Goal: Find specific page/section: Find specific page/section

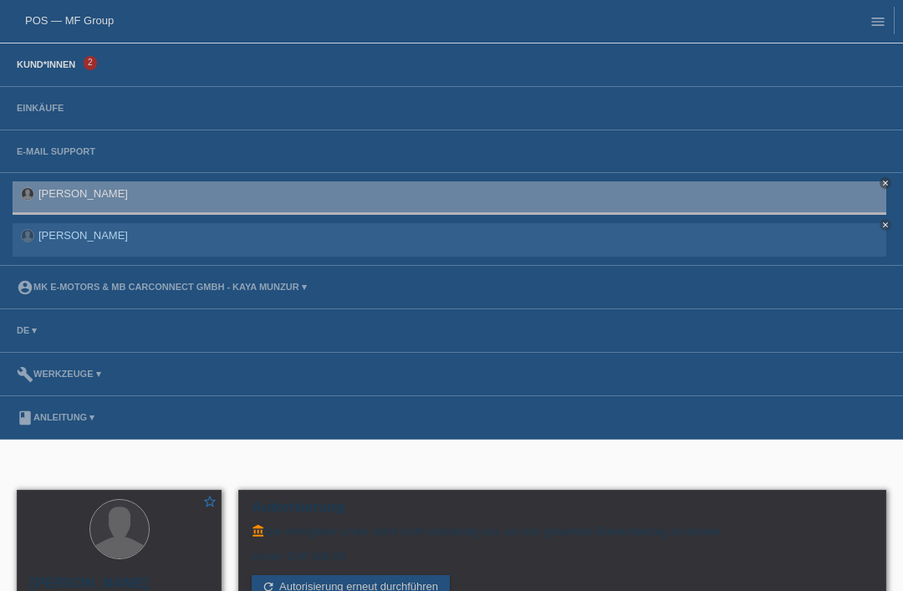
click at [34, 62] on link "Kund*innen" at bounding box center [45, 64] width 75 height 10
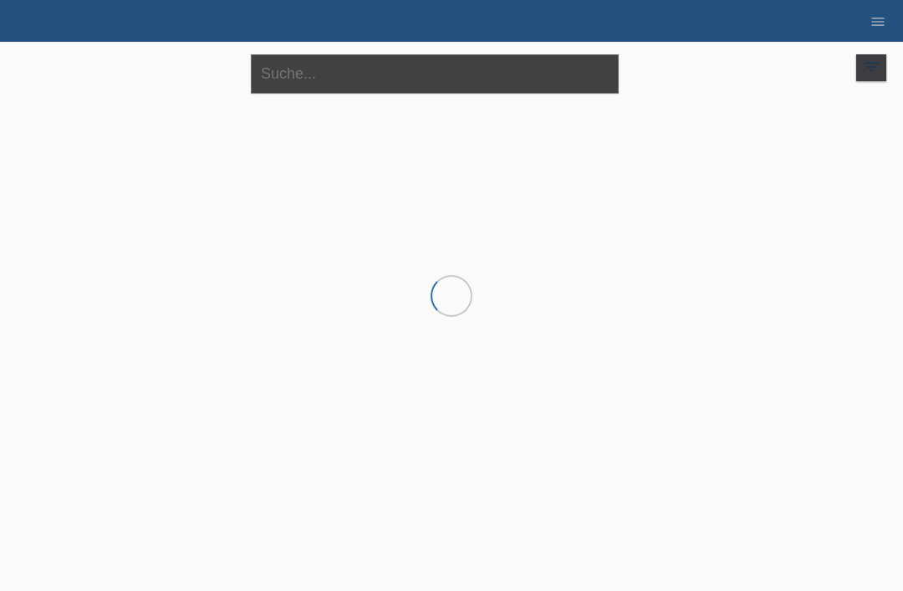
click at [405, 71] on input "text" at bounding box center [435, 73] width 368 height 39
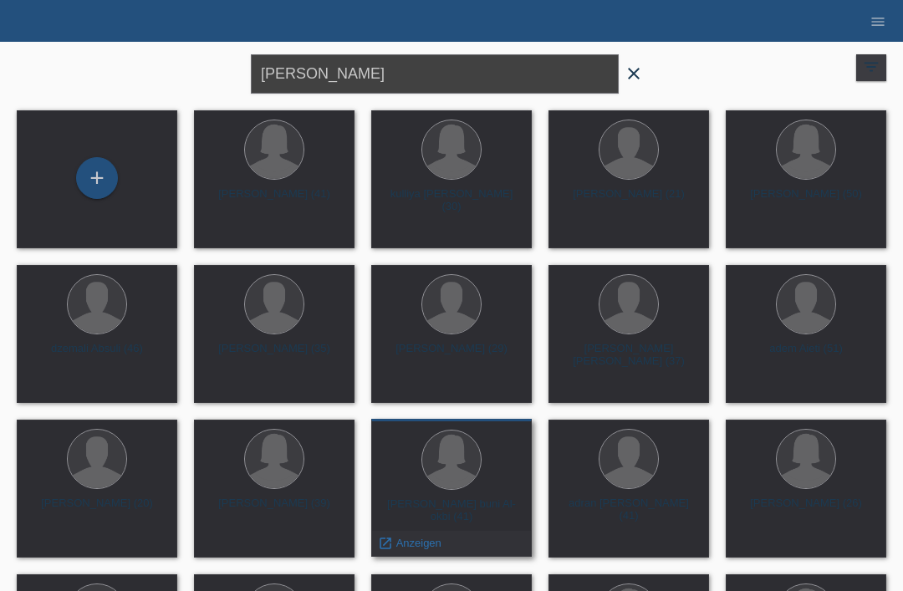
type input "Mehmet"
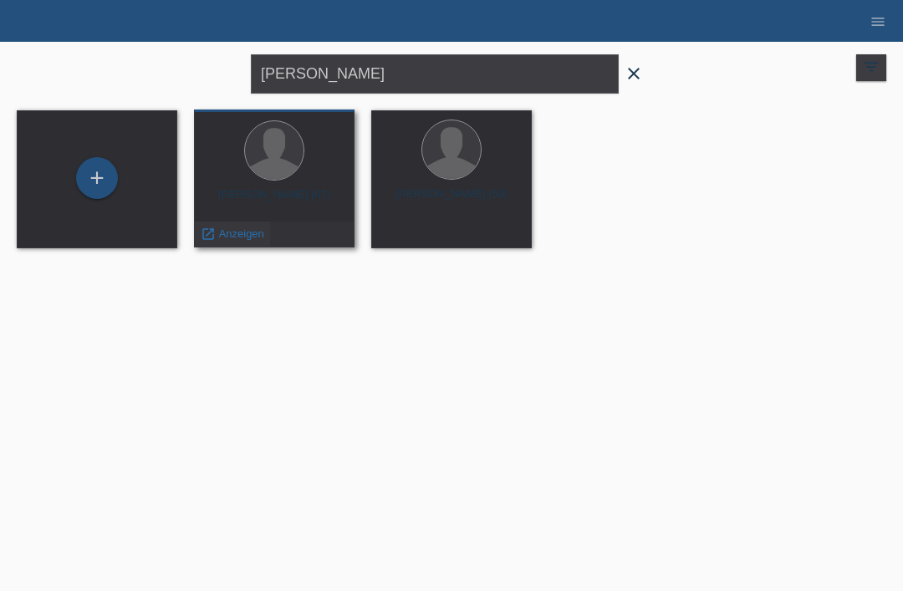
click at [222, 240] on span "Anzeigen" at bounding box center [241, 233] width 45 height 13
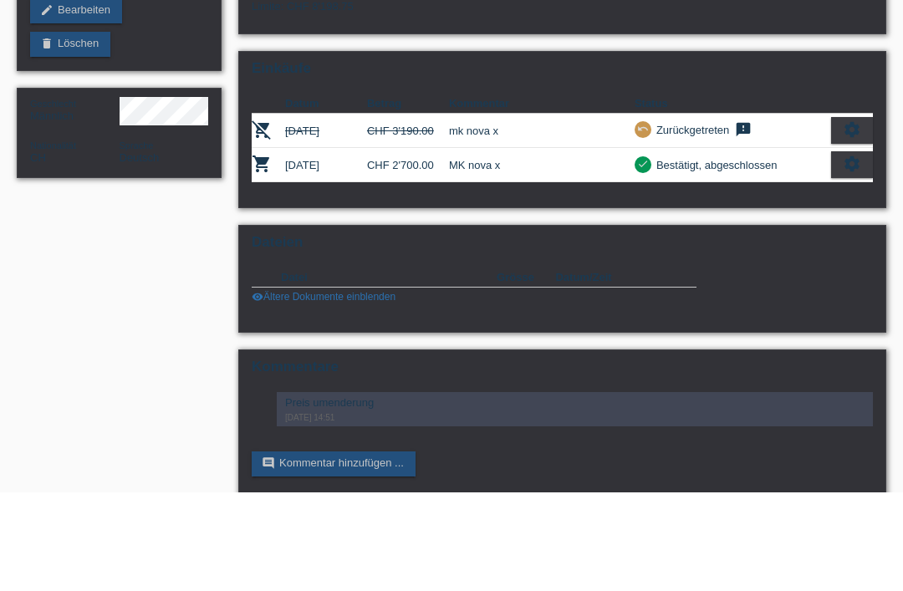
scroll to position [146, 0]
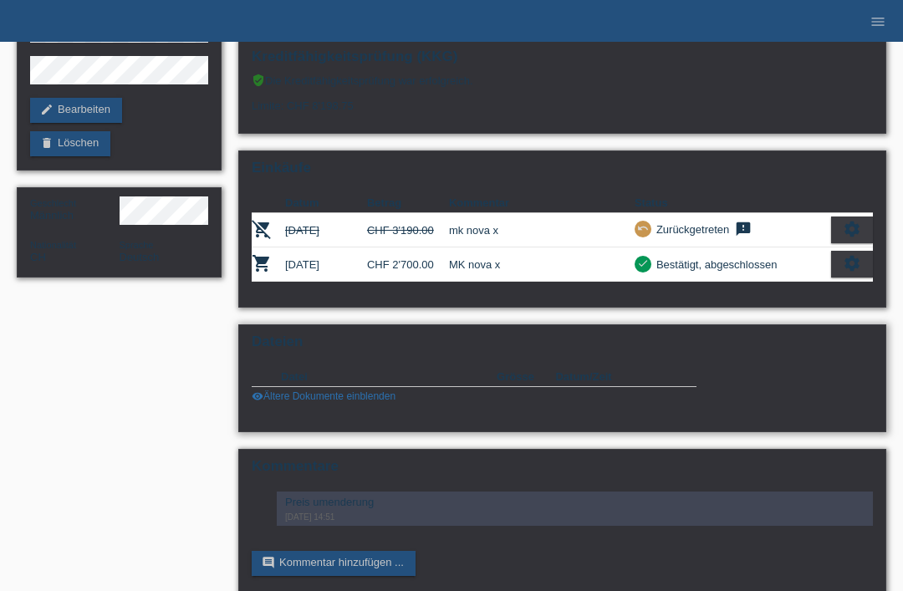
click at [272, 402] on link "visibility Ältere Dokumente einblenden" at bounding box center [324, 396] width 144 height 12
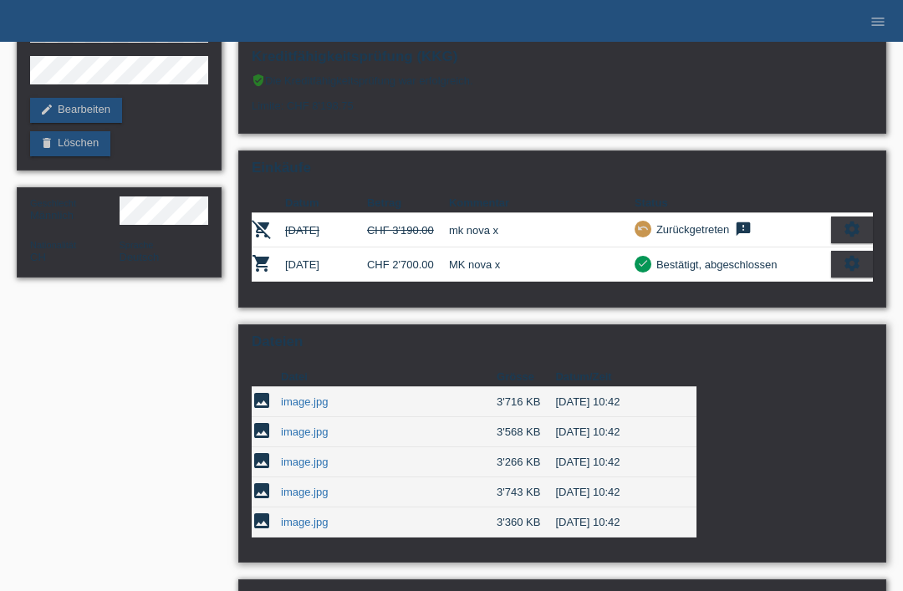
click at [297, 498] on link "image.jpg" at bounding box center [304, 492] width 47 height 13
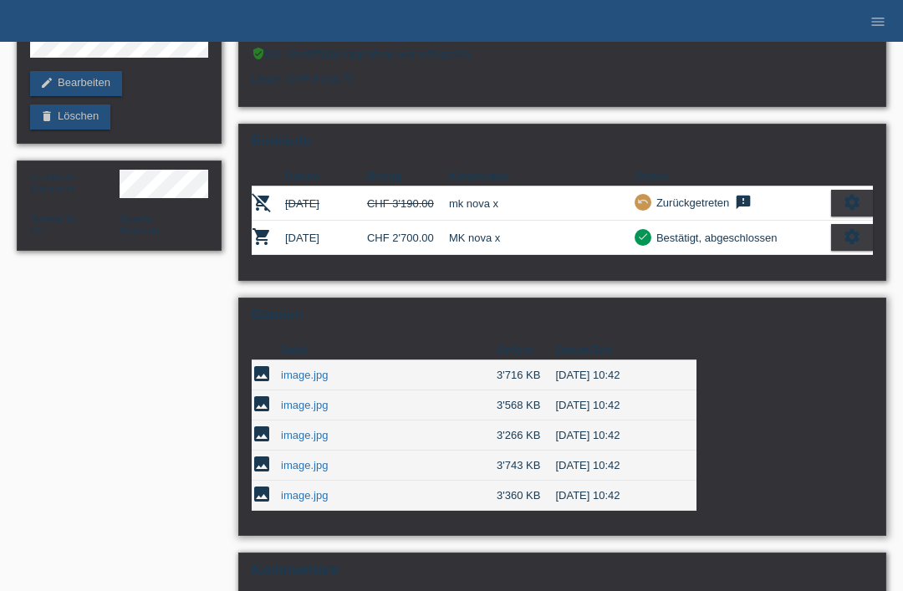
click at [289, 381] on link "image.jpg" at bounding box center [304, 375] width 47 height 13
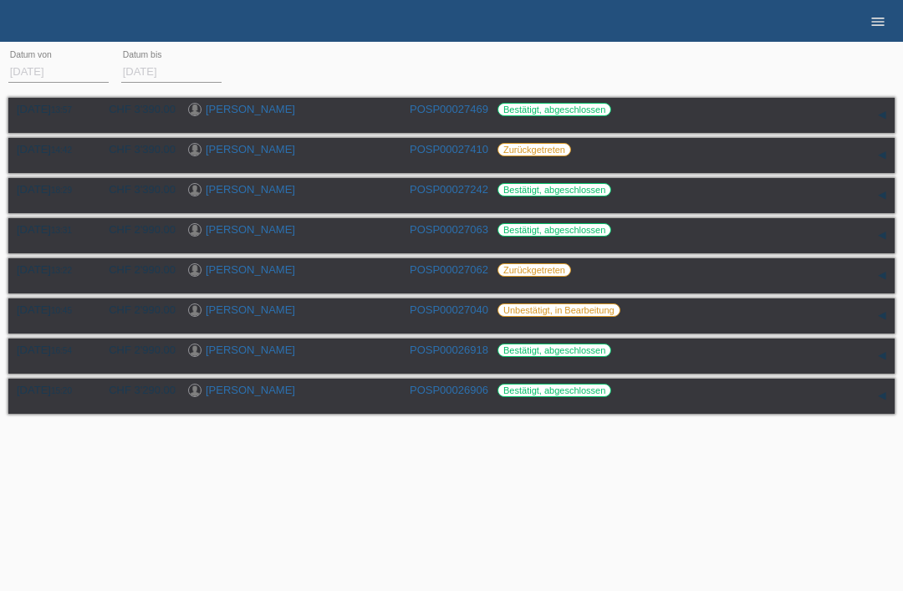
click at [872, 27] on icon "menu" at bounding box center [877, 21] width 17 height 17
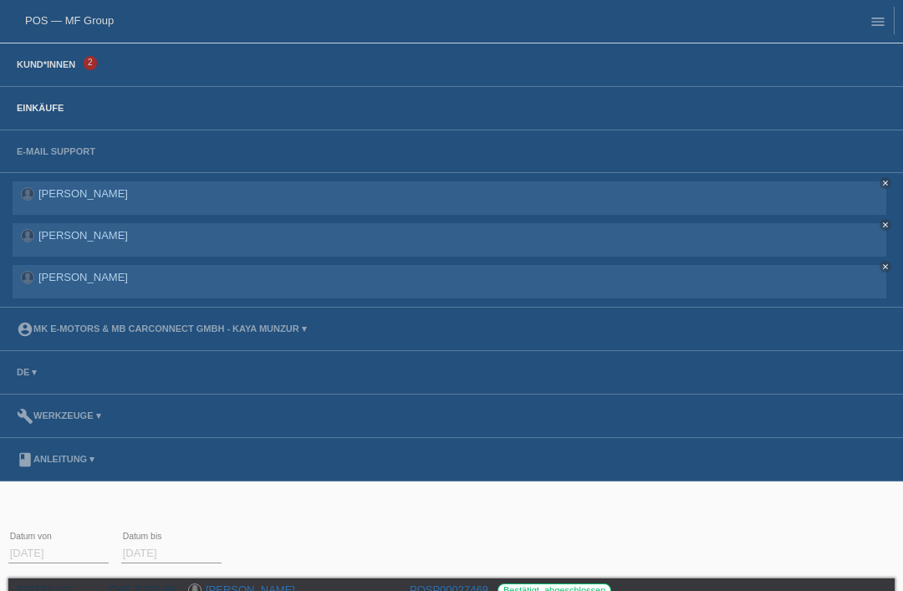
click at [58, 68] on link "Kund*innen" at bounding box center [45, 64] width 75 height 10
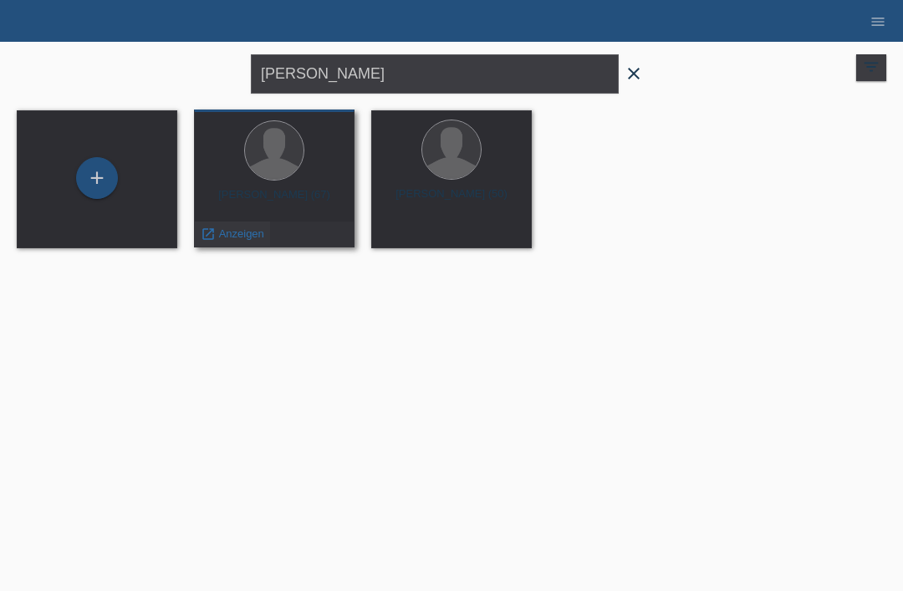
click at [243, 237] on span "Anzeigen" at bounding box center [241, 233] width 45 height 13
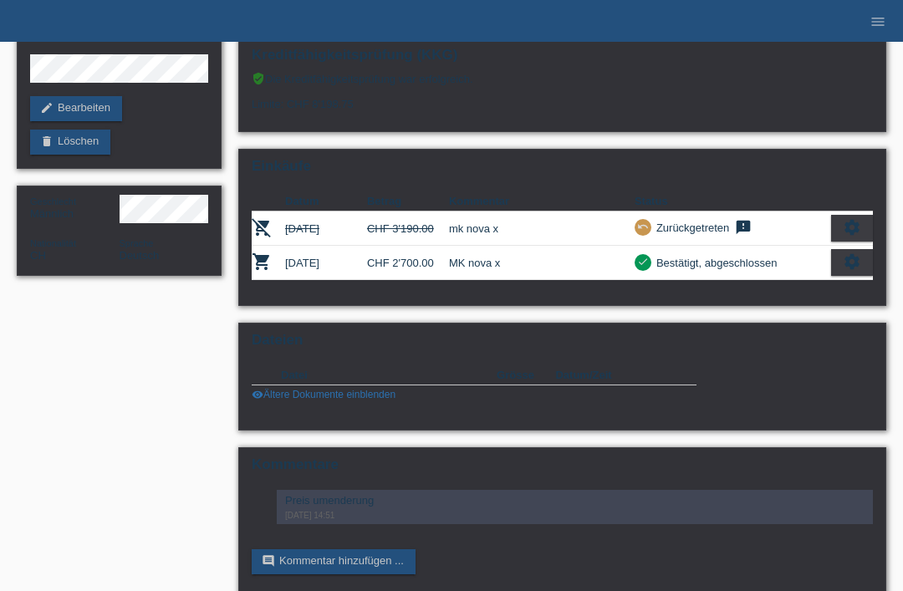
scroll to position [146, 0]
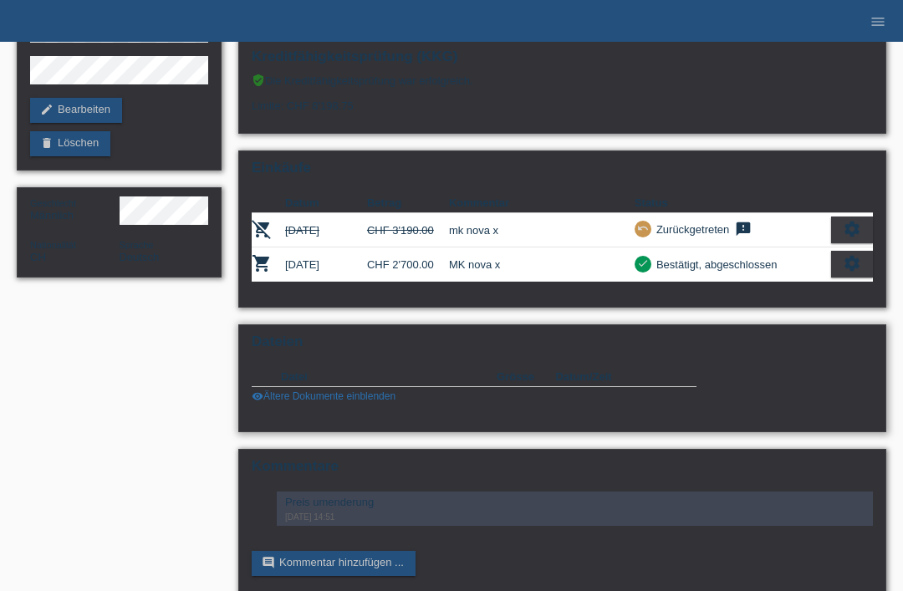
click at [303, 402] on link "visibility Ältere Dokumente einblenden" at bounding box center [324, 396] width 144 height 12
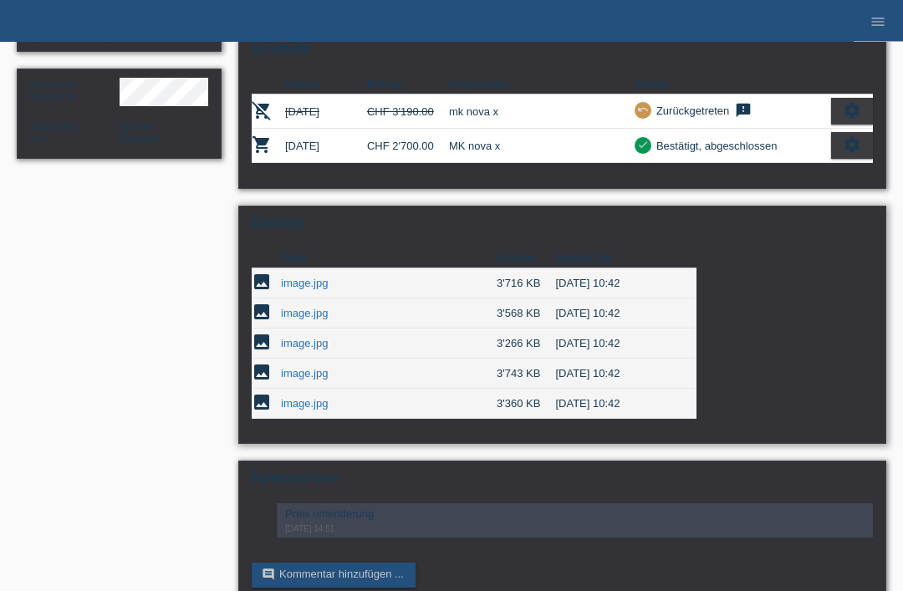
scroll to position [267, 0]
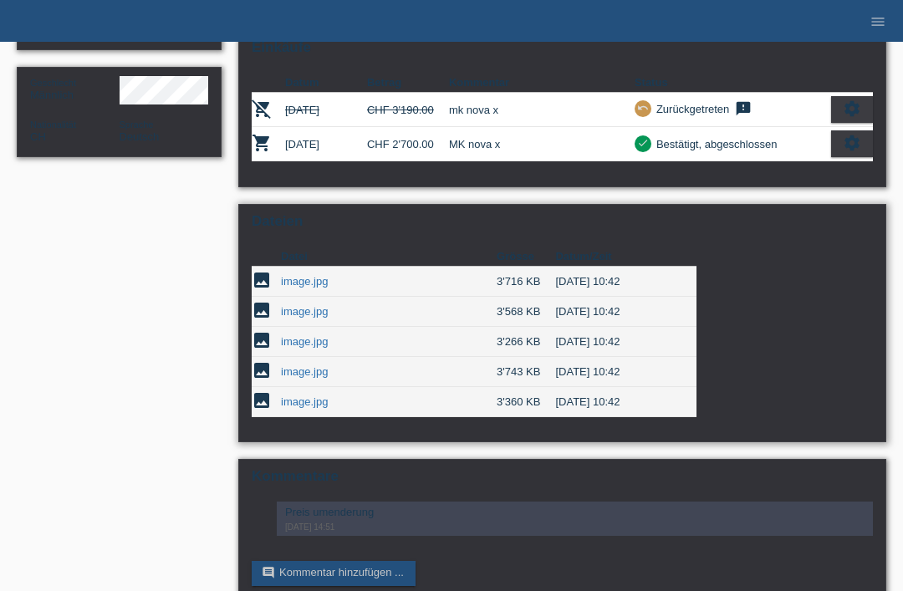
click at [295, 348] on link "image.jpg" at bounding box center [304, 341] width 47 height 13
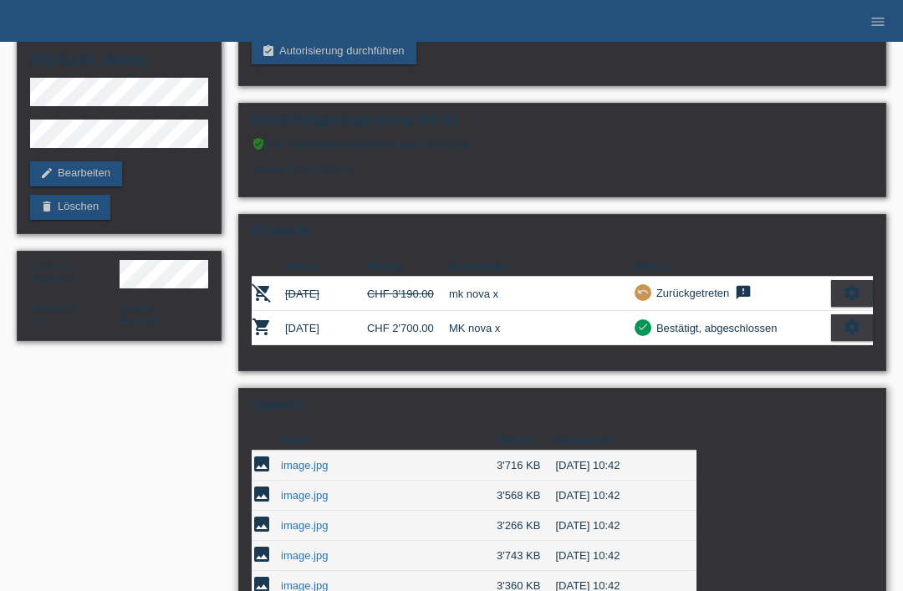
scroll to position [0, 0]
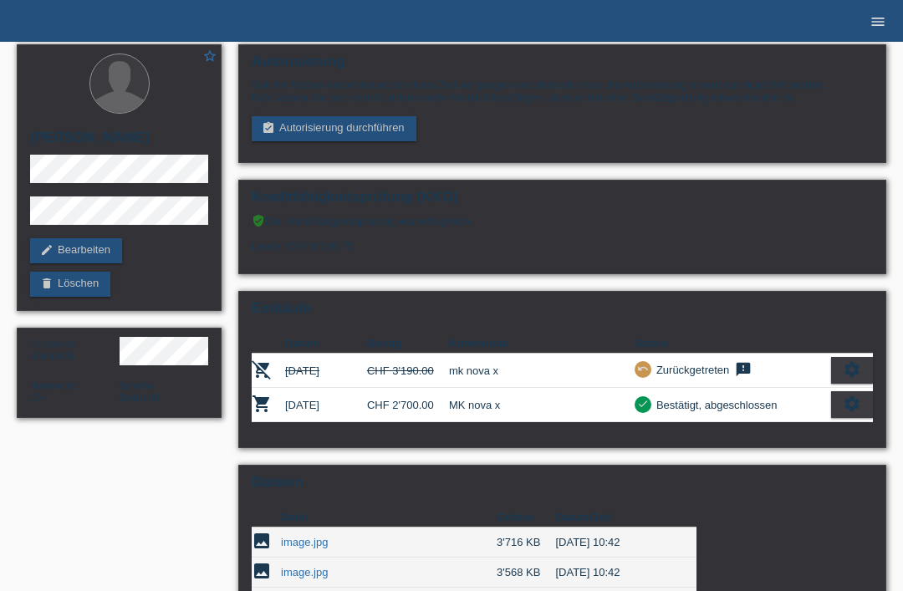
click at [878, 15] on icon "menu" at bounding box center [877, 21] width 17 height 17
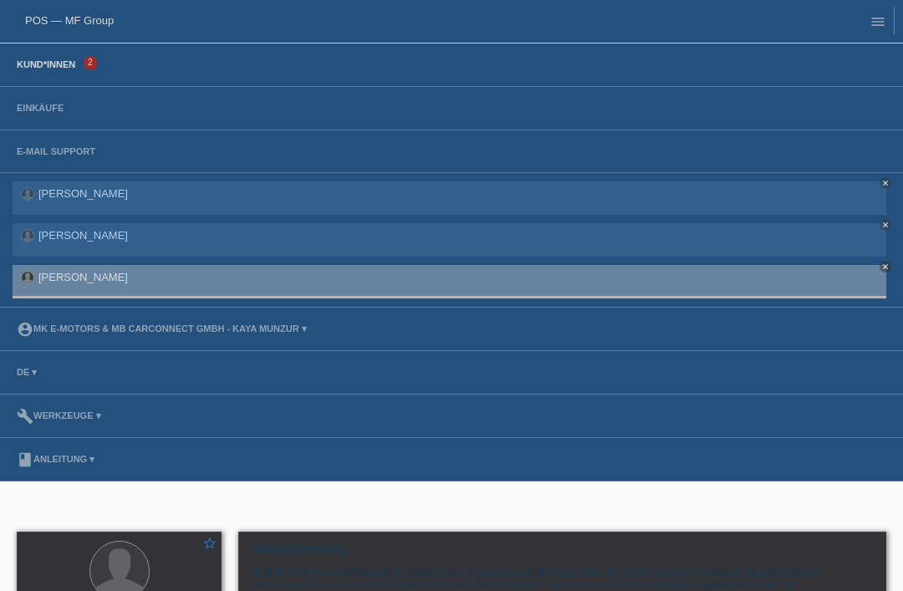
click at [29, 69] on link "Kund*innen" at bounding box center [45, 64] width 75 height 10
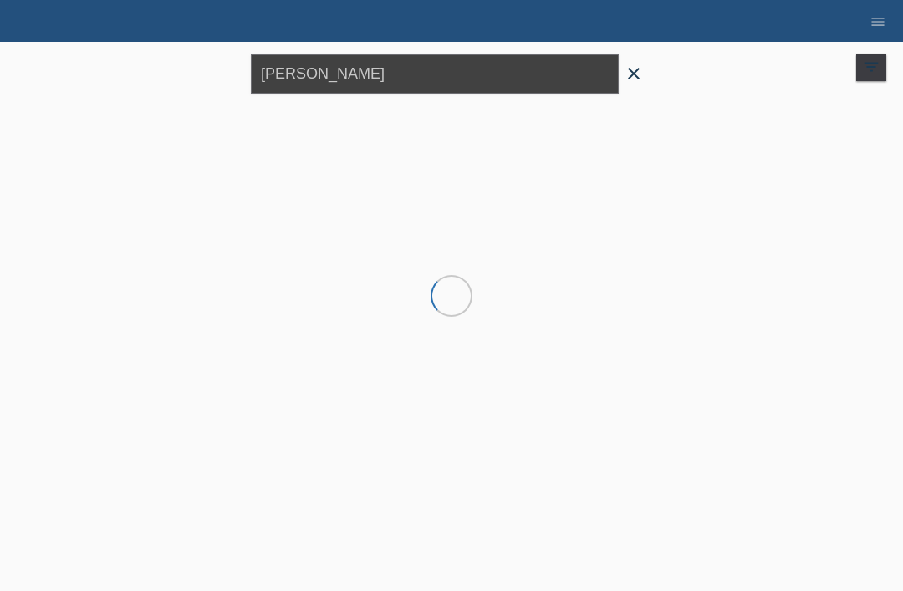
click at [415, 81] on input "[PERSON_NAME]" at bounding box center [435, 73] width 368 height 39
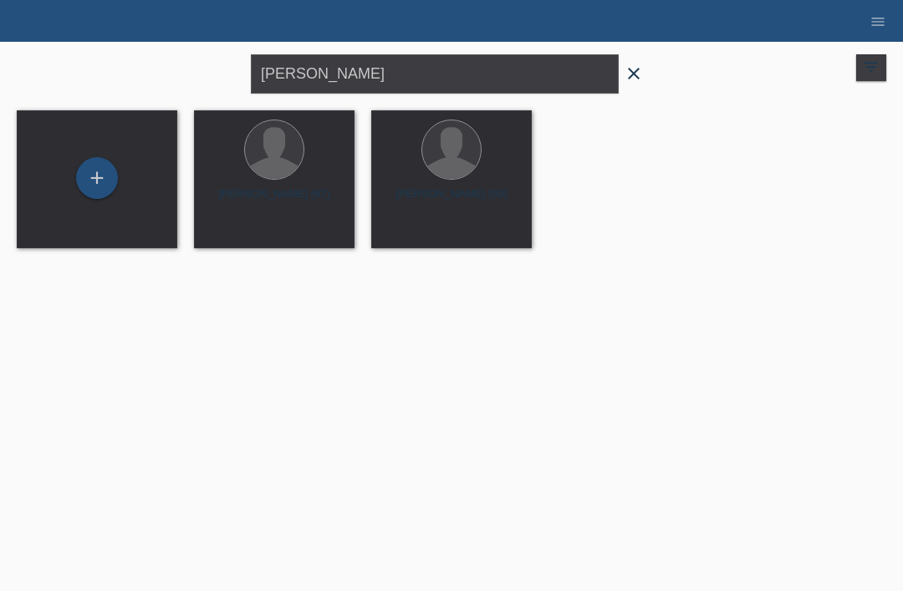
click at [639, 77] on icon "close" at bounding box center [634, 74] width 20 height 20
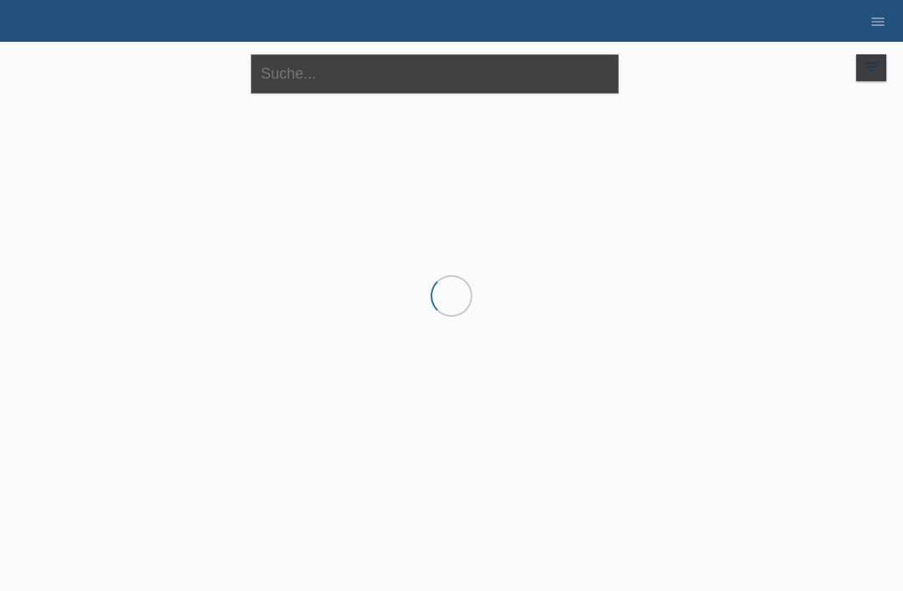
click at [299, 72] on input "text" at bounding box center [435, 73] width 368 height 39
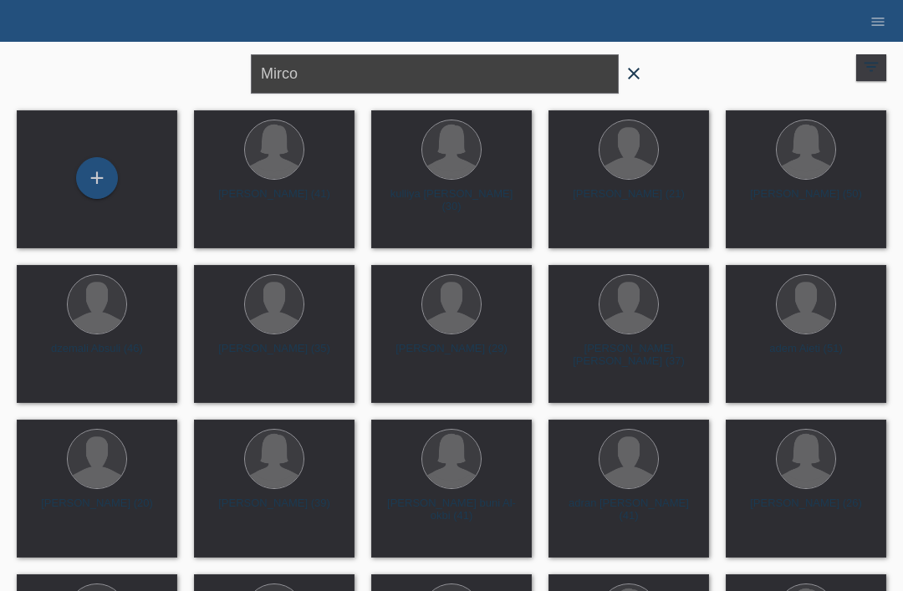
type input "Mirco"
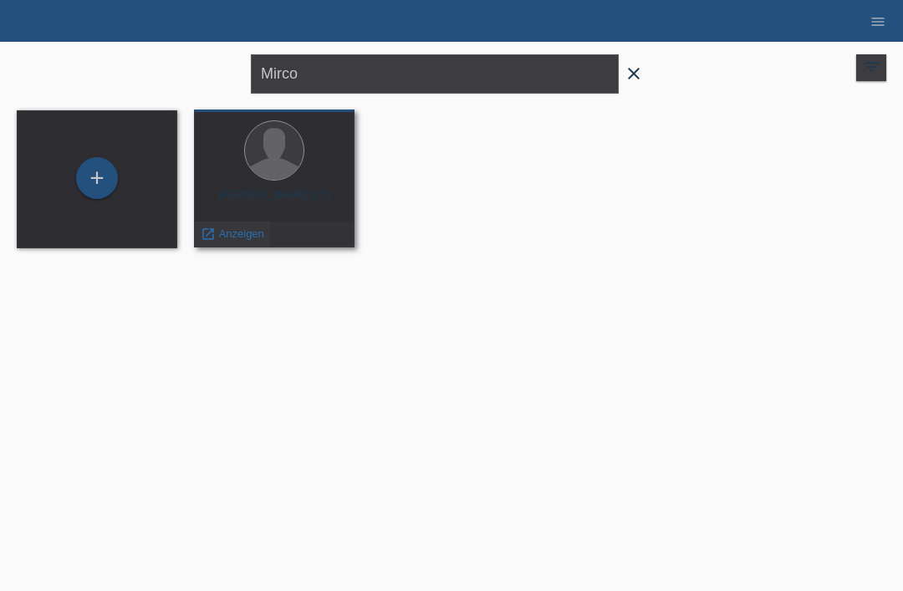
click at [244, 231] on span "Anzeigen" at bounding box center [241, 233] width 45 height 13
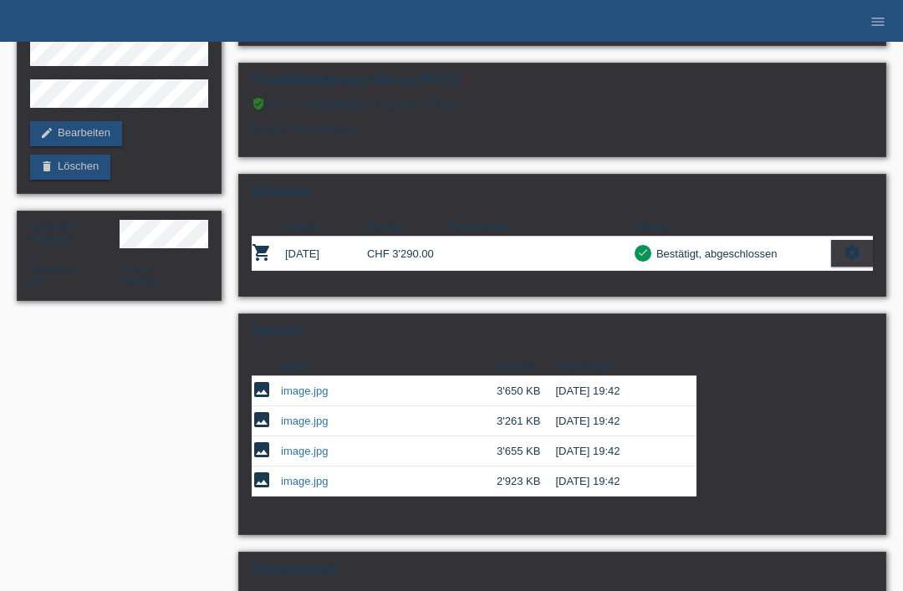
scroll to position [167, 0]
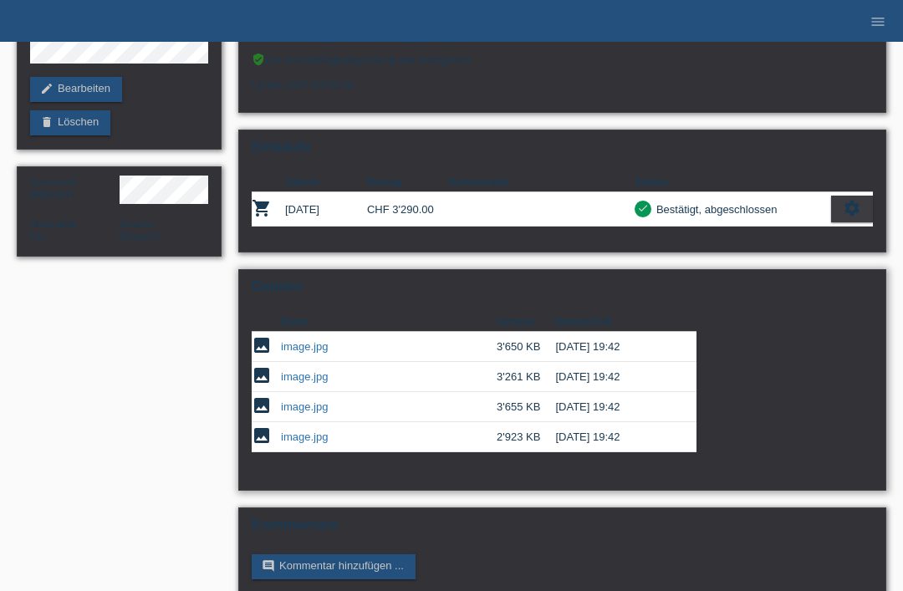
click at [299, 383] on link "image.jpg" at bounding box center [304, 376] width 47 height 13
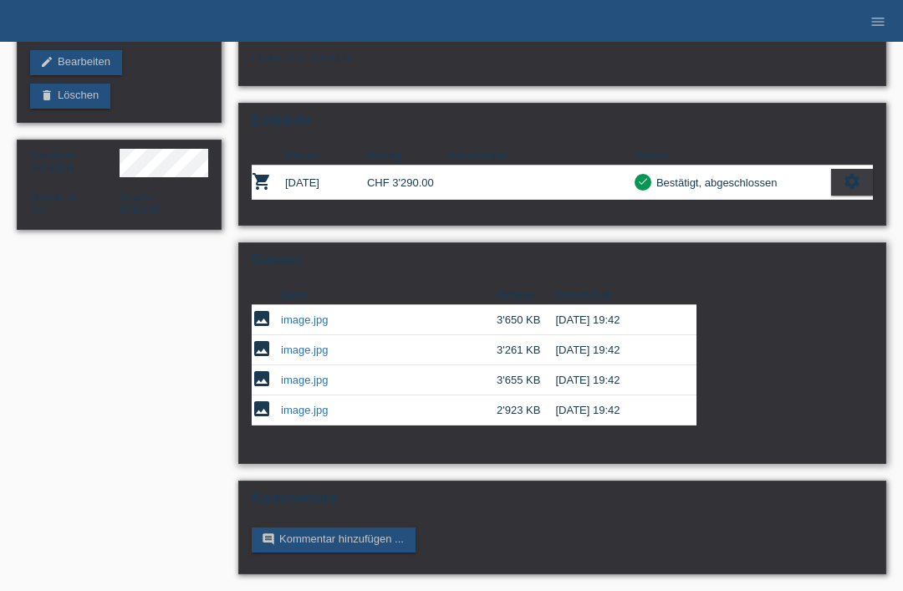
click at [295, 313] on link "image.jpg" at bounding box center [304, 319] width 47 height 13
click at [302, 374] on link "image.jpg" at bounding box center [304, 380] width 47 height 13
click at [296, 404] on link "image.jpg" at bounding box center [304, 410] width 47 height 13
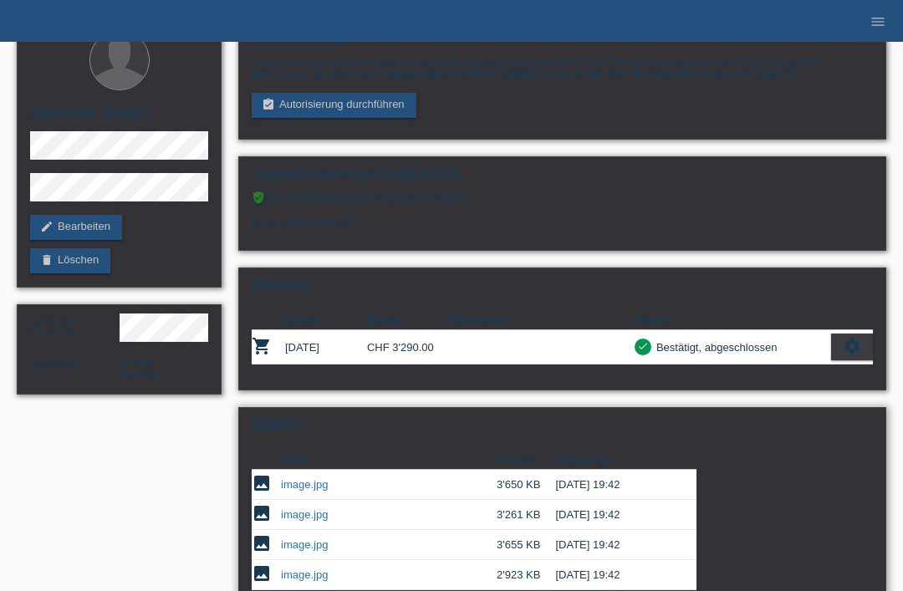
scroll to position [0, 0]
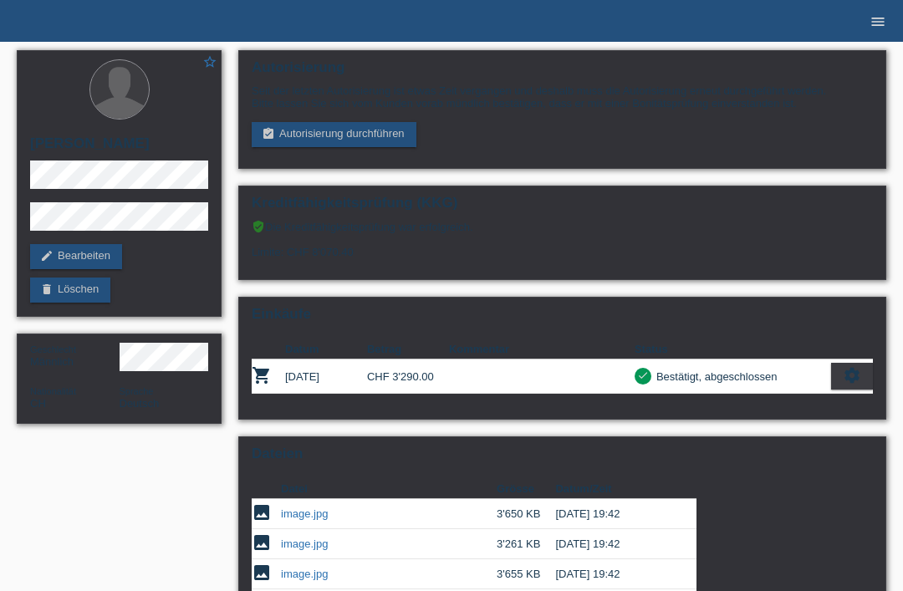
click at [877, 26] on icon "menu" at bounding box center [877, 21] width 17 height 17
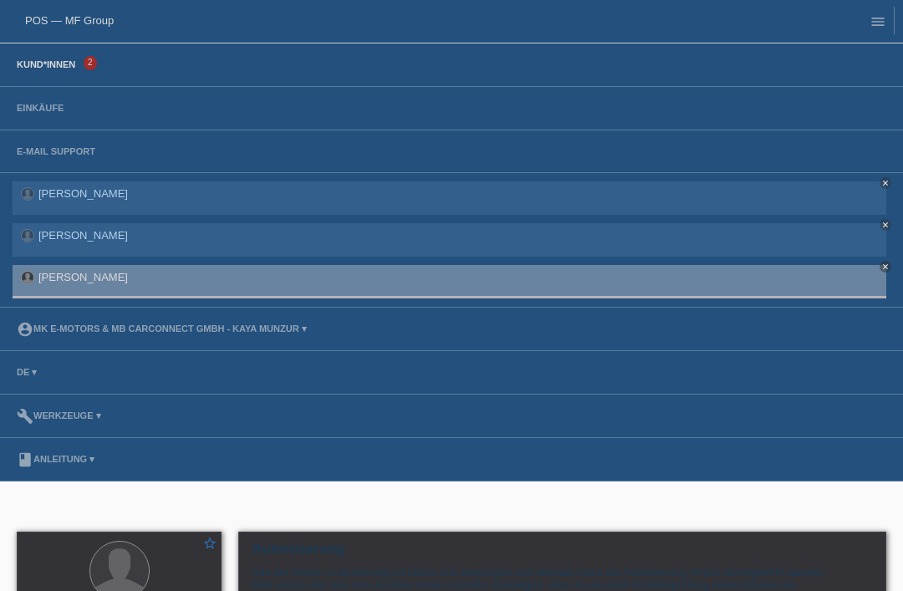
click at [46, 62] on link "Kund*innen" at bounding box center [45, 64] width 75 height 10
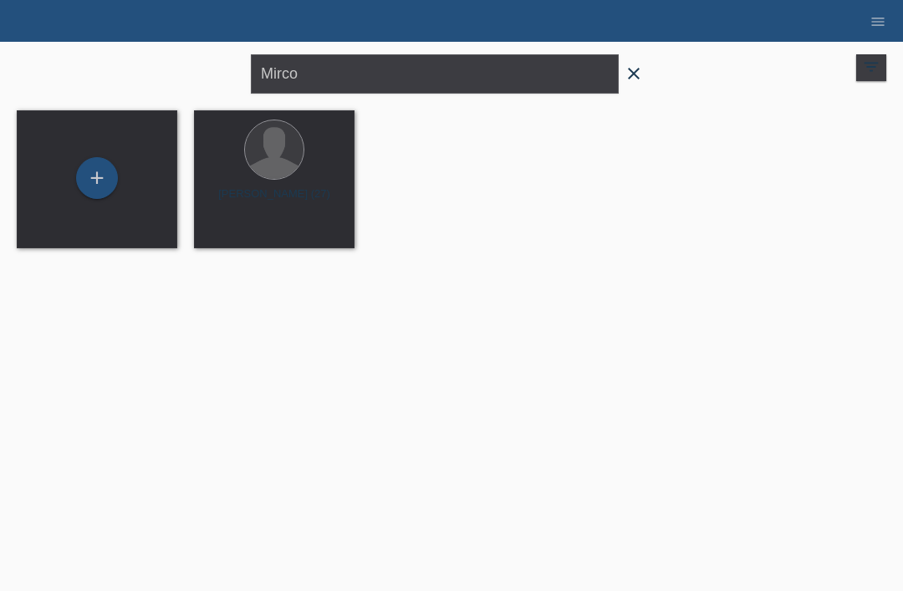
click at [639, 71] on icon "close" at bounding box center [634, 74] width 20 height 20
